Goal: Task Accomplishment & Management: Complete application form

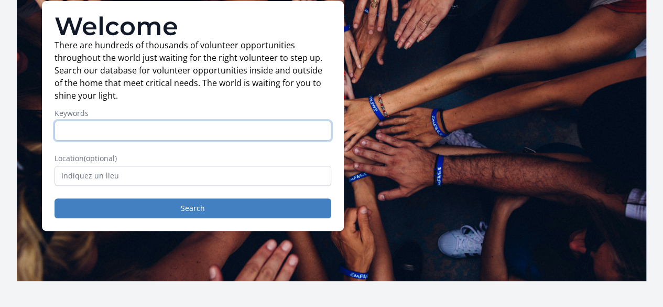
scroll to position [94, 0]
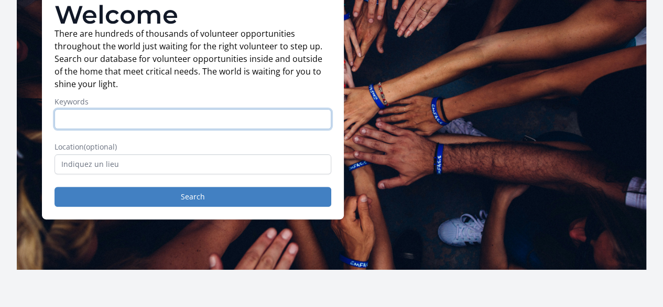
click at [221, 128] on input "Keywords" at bounding box center [193, 119] width 277 height 20
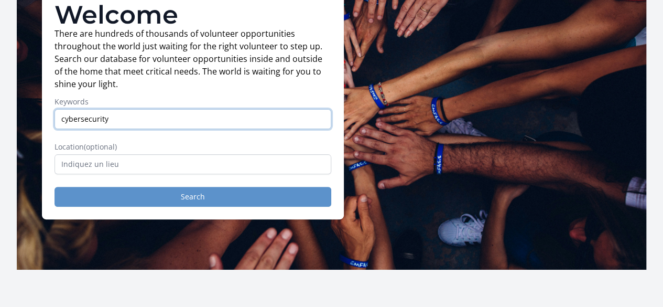
type input "cybersecurity"
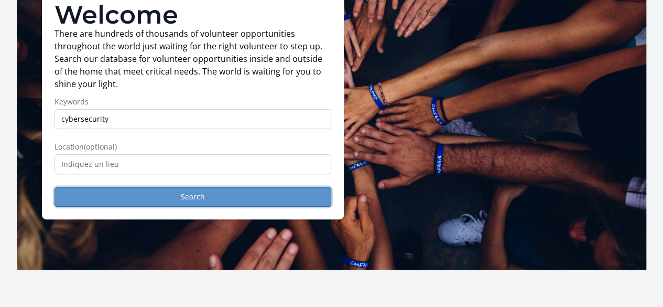
click at [175, 201] on button "Search" at bounding box center [193, 197] width 277 height 20
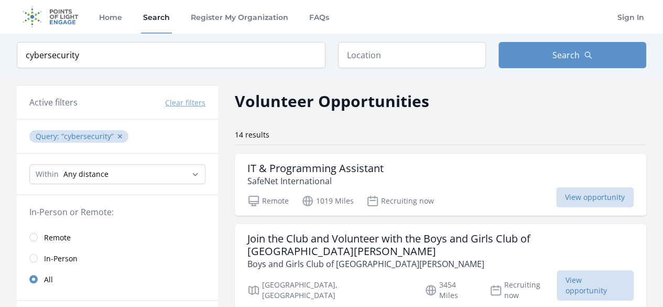
click at [35, 240] on link "Remote" at bounding box center [117, 237] width 201 height 21
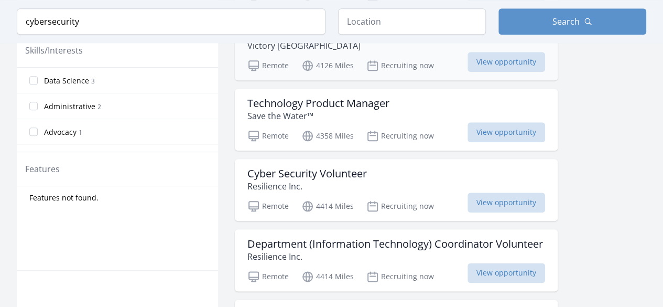
scroll to position [504, 0]
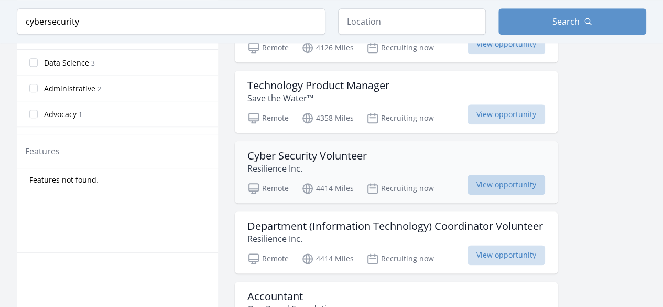
click at [507, 186] on span "View opportunity" at bounding box center [507, 185] width 78 height 20
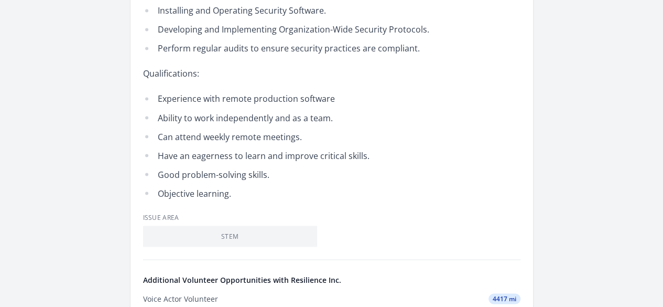
scroll to position [884, 0]
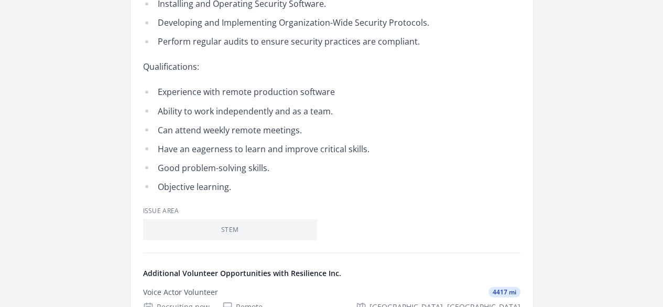
click at [0, 0] on div "Voice Actor Volunteer" at bounding box center [0, 0] width 0 height 0
